Goal: Obtain resource: Obtain resource

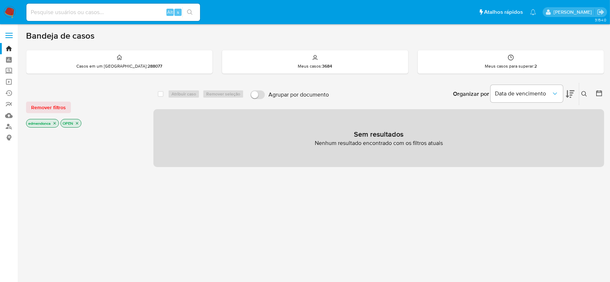
click at [94, 15] on input at bounding box center [113, 12] width 174 height 9
paste input "tOxiEJvQKc6jR2aXaLsgPCw0"
type input "tOxiEJvQKc6jR2aXaLsgPCw0"
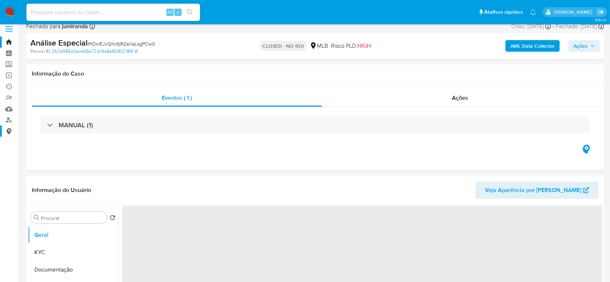
scroll to position [48, 0]
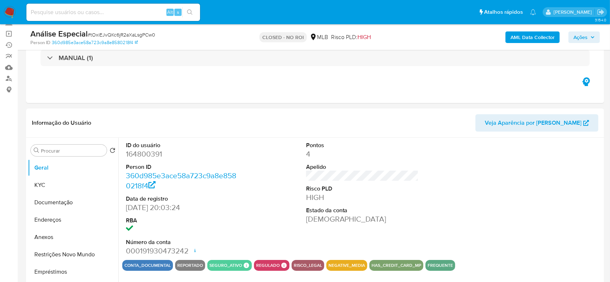
select select "10"
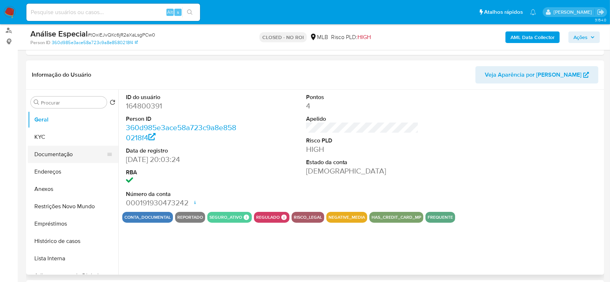
click at [57, 154] on button "Documentação" at bounding box center [70, 154] width 85 height 17
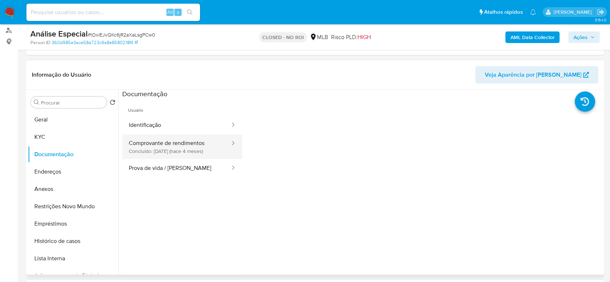
click at [168, 145] on button "Comprovante de rendimentos Concluído: [DATE]5 (hace 4 meses)" at bounding box center [176, 147] width 108 height 25
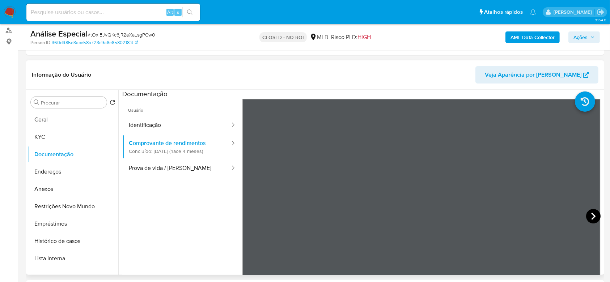
click at [592, 222] on icon at bounding box center [593, 216] width 14 height 14
click at [104, 14] on input at bounding box center [113, 12] width 174 height 9
click at [584, 36] on span "Ações" at bounding box center [580, 37] width 14 height 12
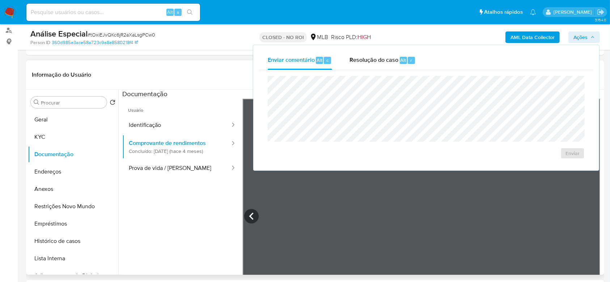
click at [573, 33] on span "Ações" at bounding box center [580, 37] width 14 height 12
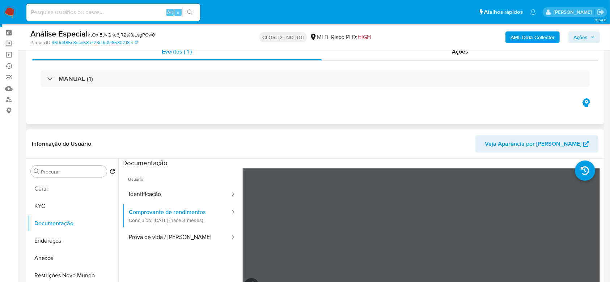
scroll to position [0, 0]
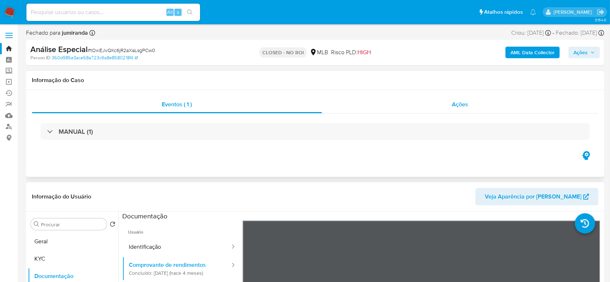
click at [422, 105] on div "Ações" at bounding box center [460, 104] width 276 height 17
